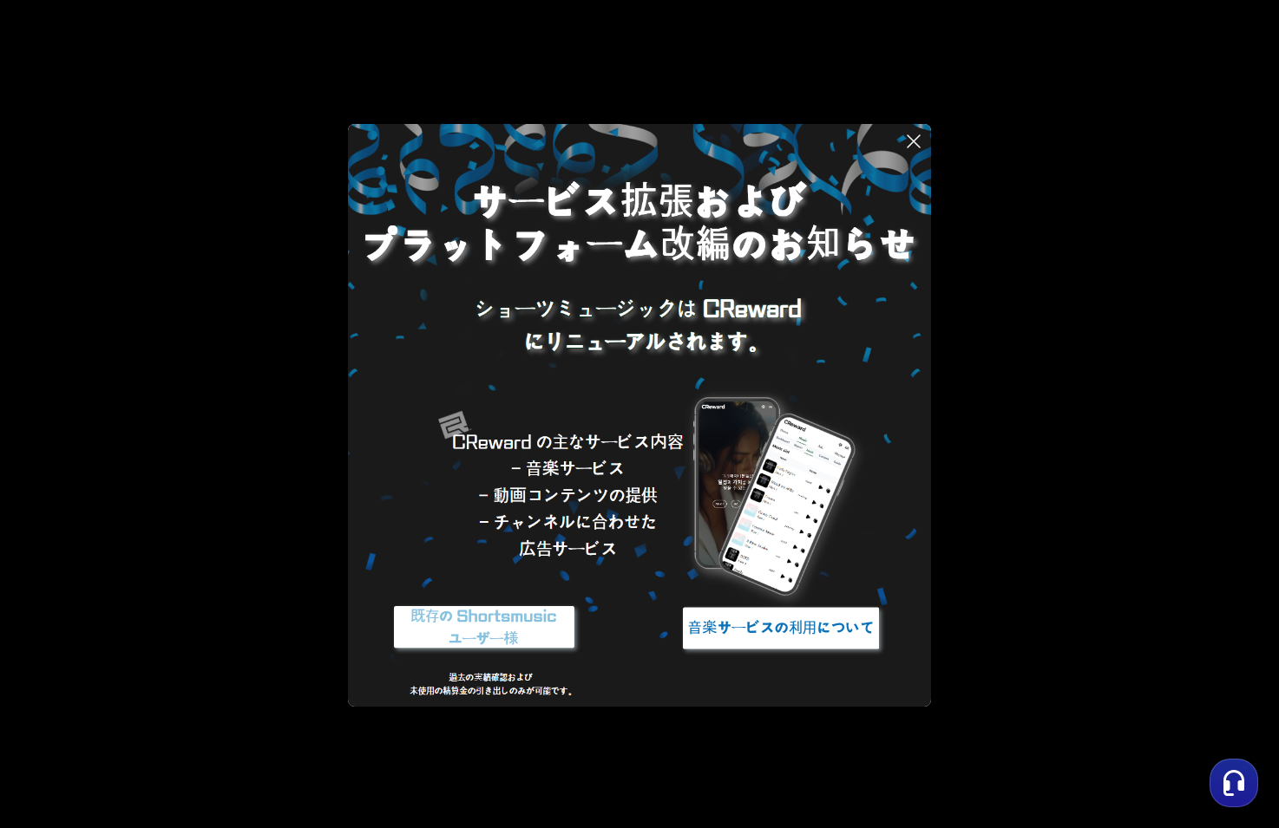
click at [540, 627] on img at bounding box center [484, 628] width 217 height 65
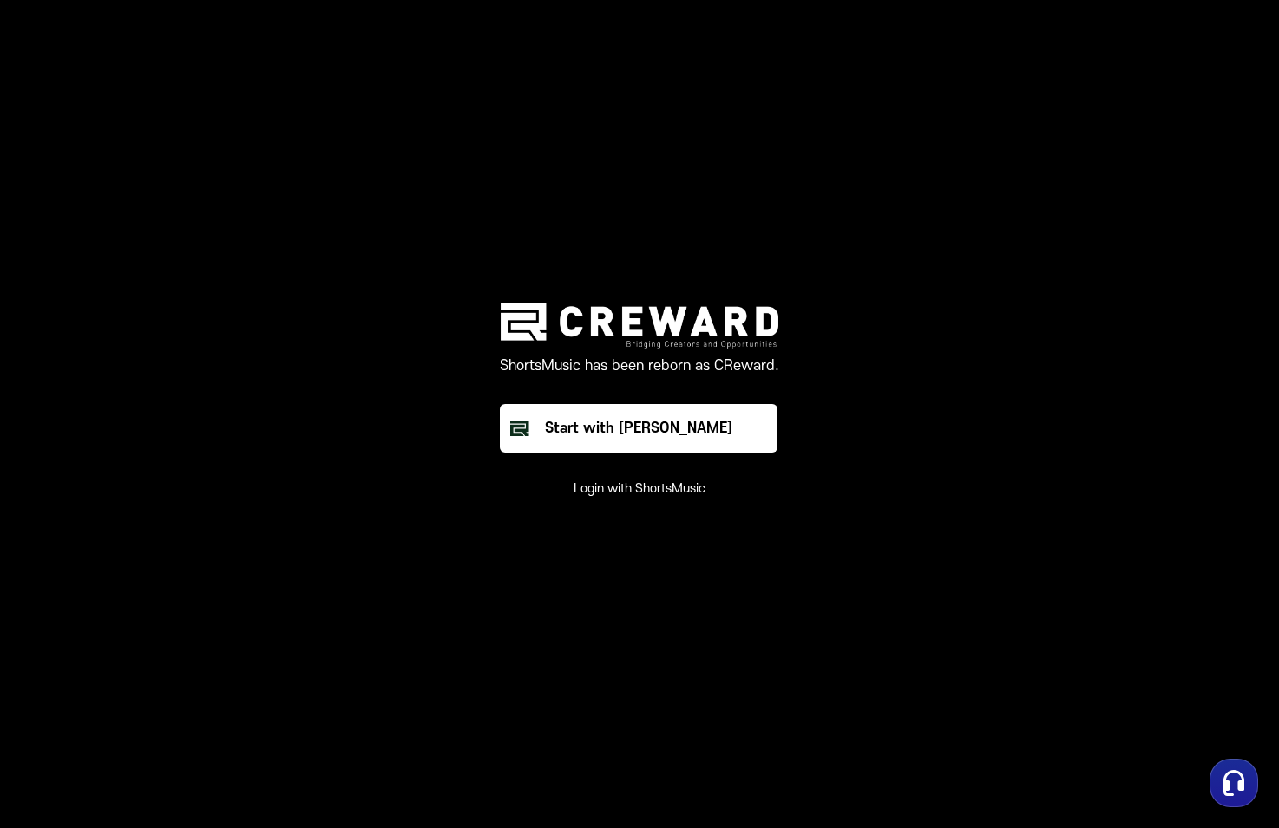
click at [659, 492] on button "Login with ShortsMusic" at bounding box center [639, 489] width 132 height 17
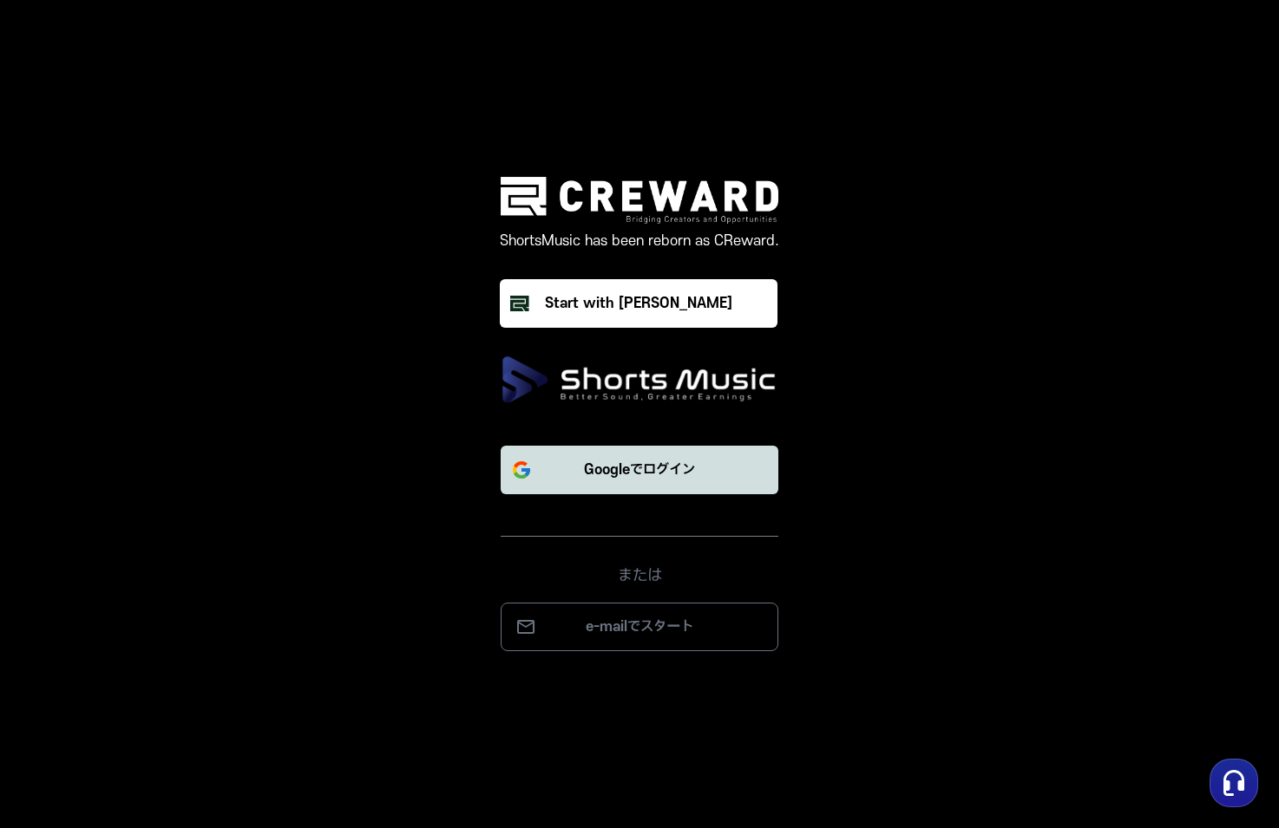
click at [645, 483] on button "Googleでログイン" at bounding box center [640, 470] width 278 height 49
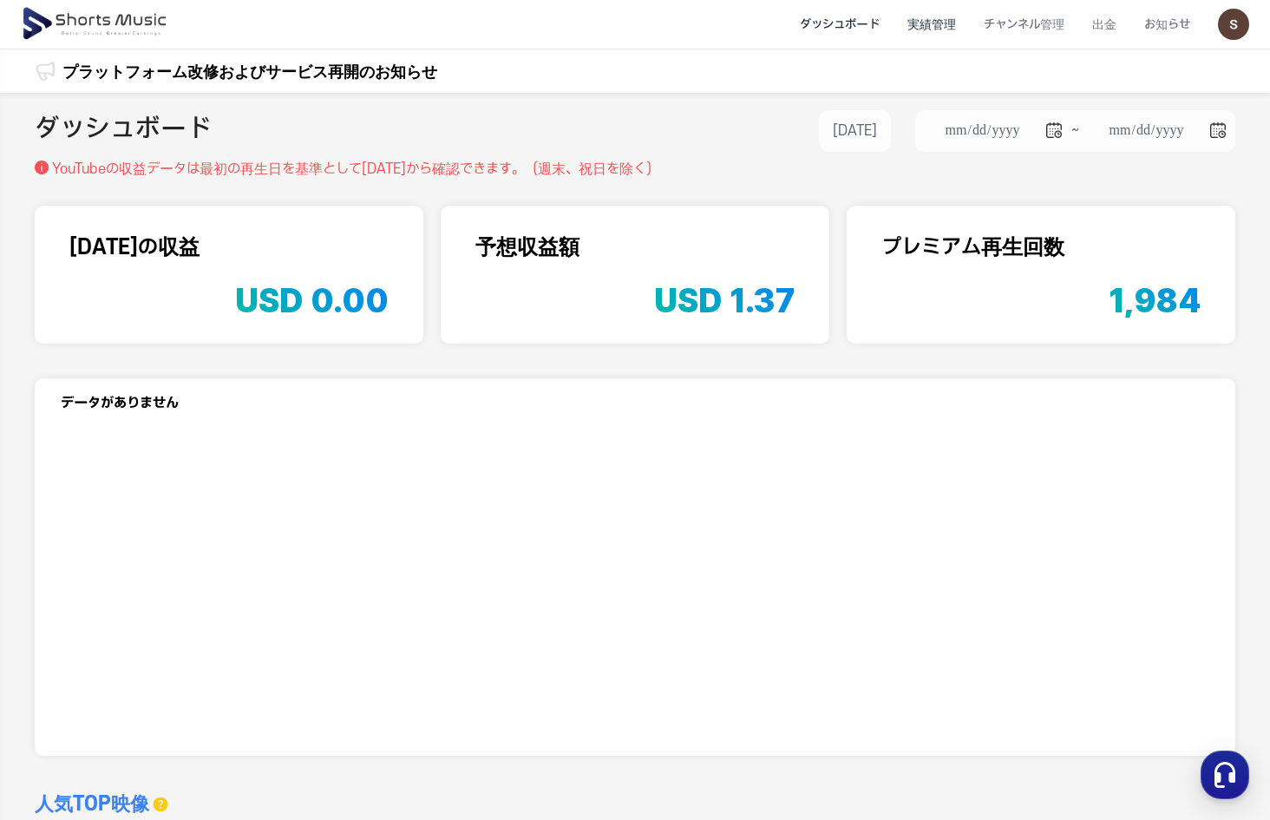
click at [943, 18] on li "実績管理" at bounding box center [932, 25] width 76 height 46
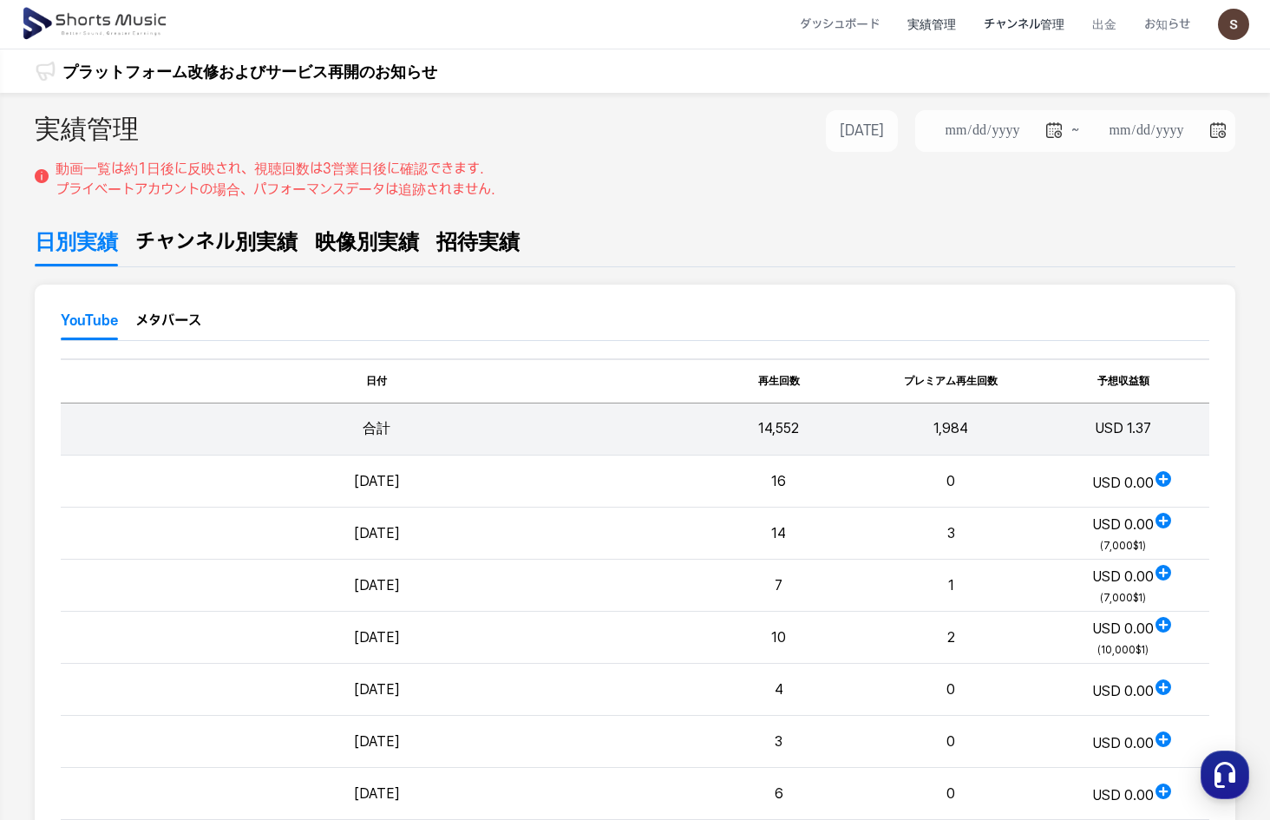
click at [1011, 25] on li "チャンネル管理" at bounding box center [1024, 25] width 108 height 46
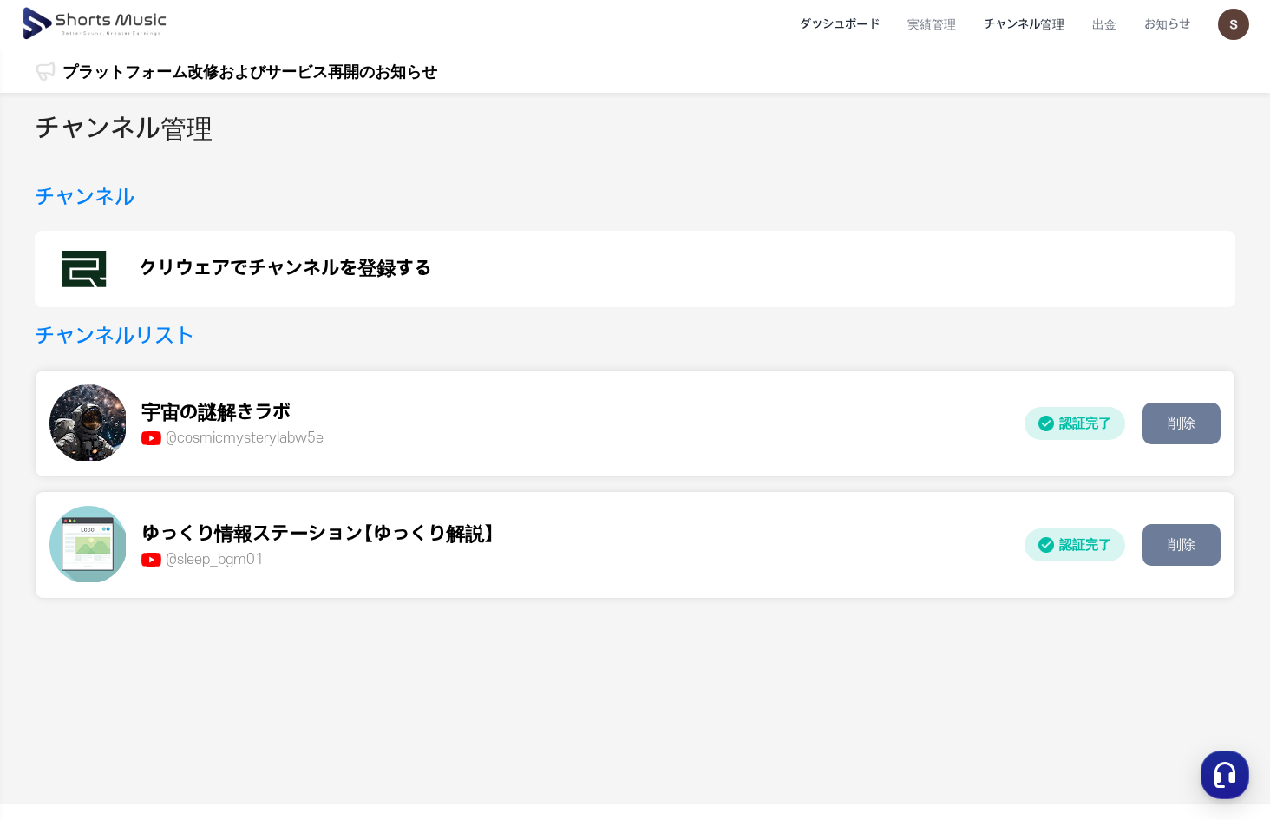
click at [850, 29] on li "ダッシュボード" at bounding box center [840, 25] width 108 height 46
